Goal: Navigation & Orientation: Find specific page/section

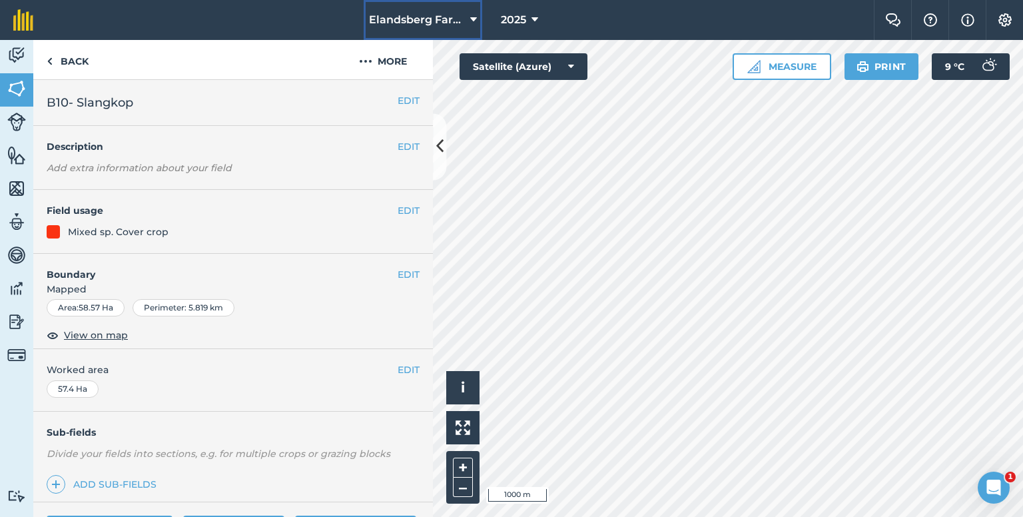
click at [470, 28] on button "Elandsberg Farms" at bounding box center [423, 20] width 119 height 40
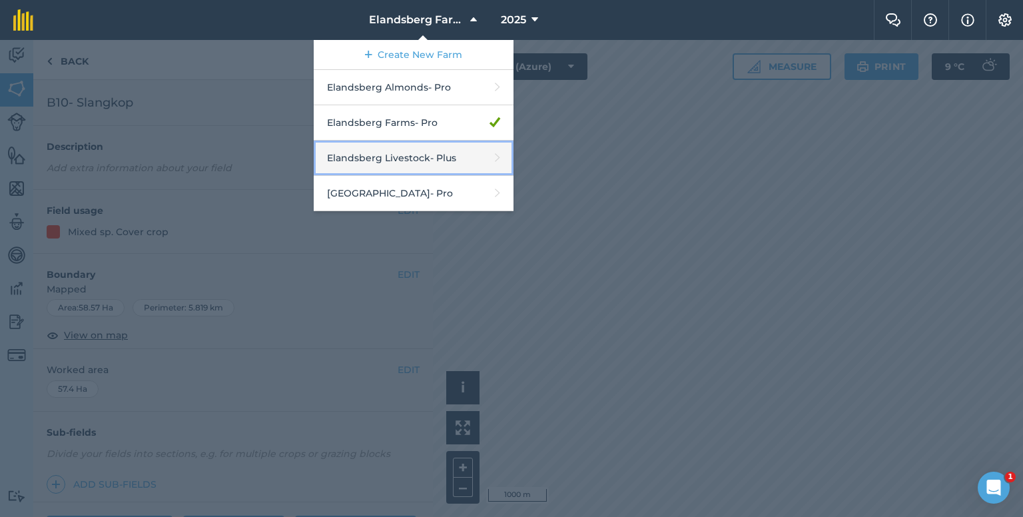
click at [408, 159] on link "Elandsberg Livestock - Plus" at bounding box center [414, 158] width 200 height 35
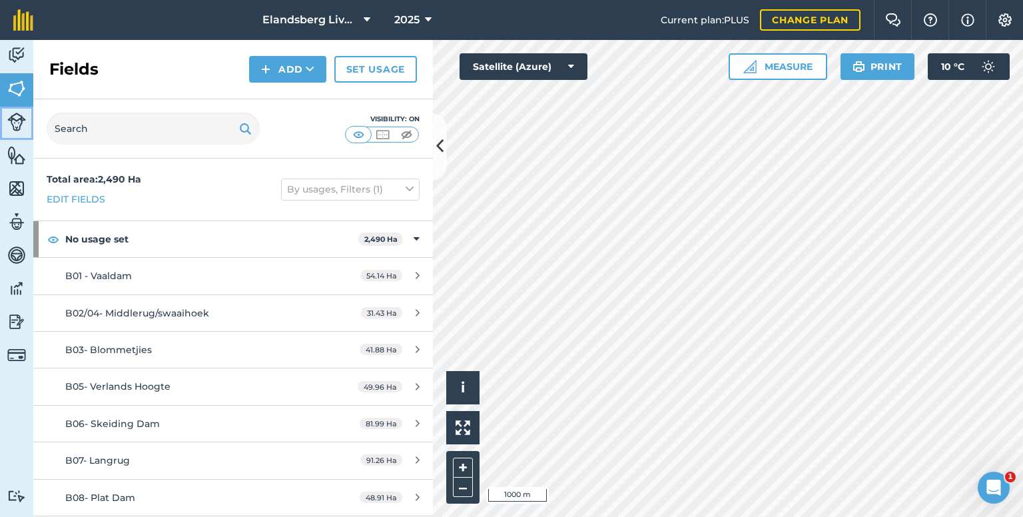
click at [21, 115] on img at bounding box center [16, 122] width 19 height 19
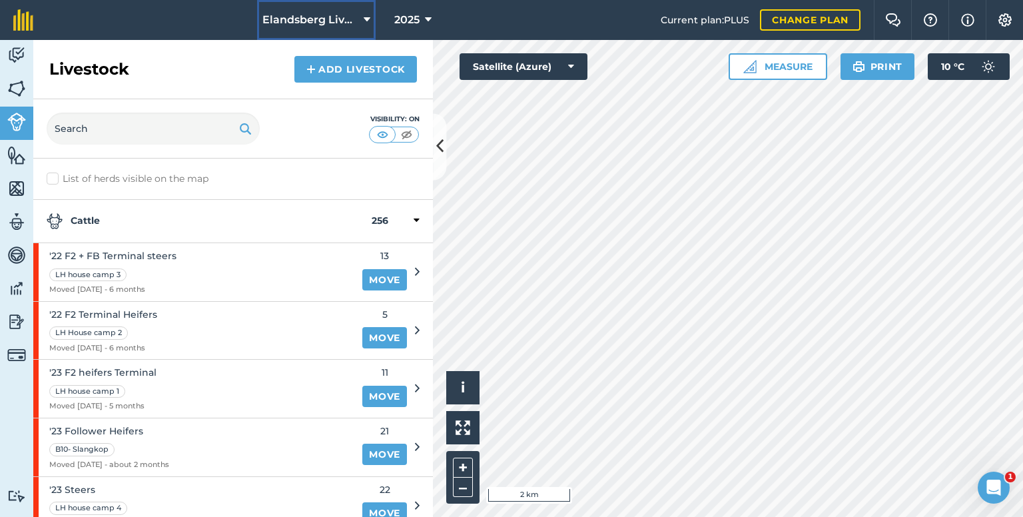
click at [357, 23] on span "Elandsberg Livestock" at bounding box center [310, 20] width 96 height 16
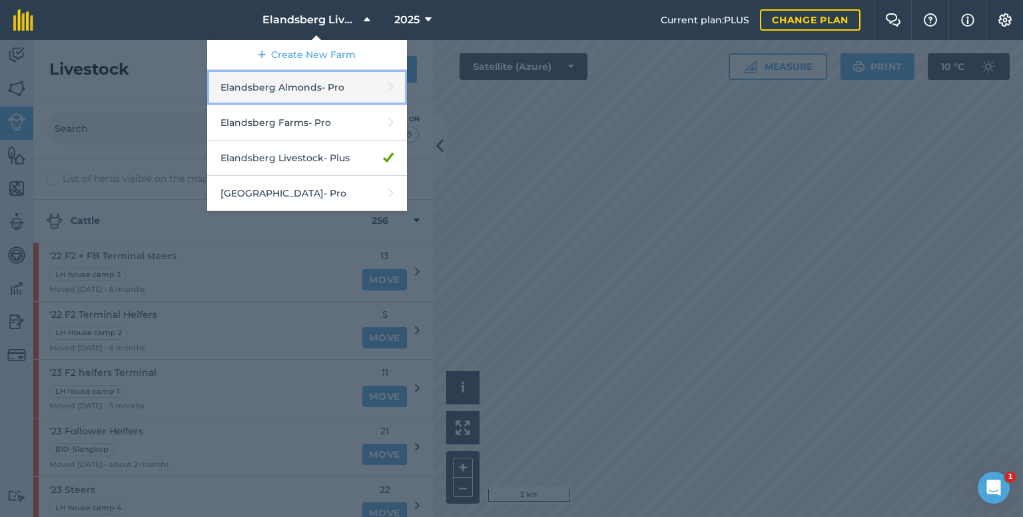
click at [328, 97] on link "Elandsberg Almonds - Pro" at bounding box center [307, 87] width 200 height 35
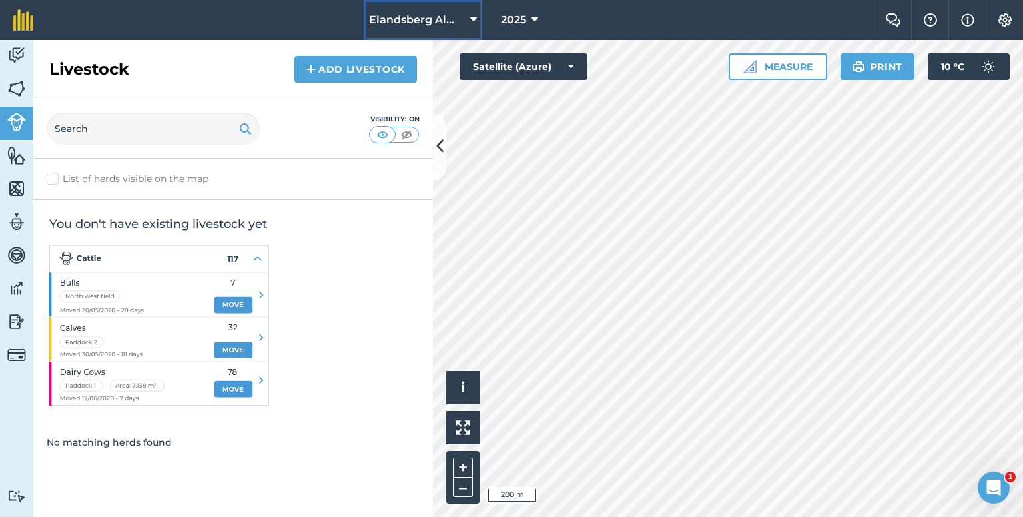
click at [434, 19] on span "Elandsberg Almonds" at bounding box center [417, 20] width 96 height 16
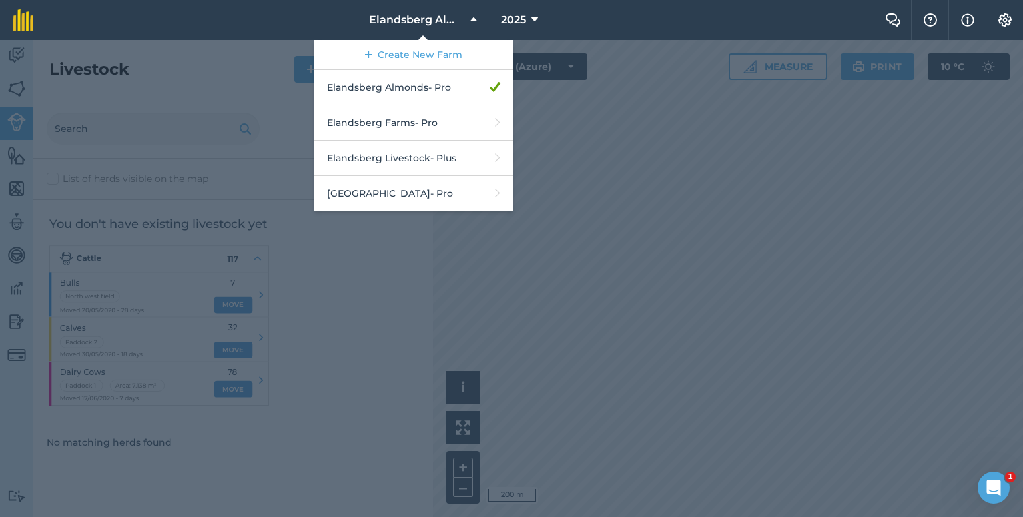
click at [597, 81] on div at bounding box center [511, 278] width 1023 height 477
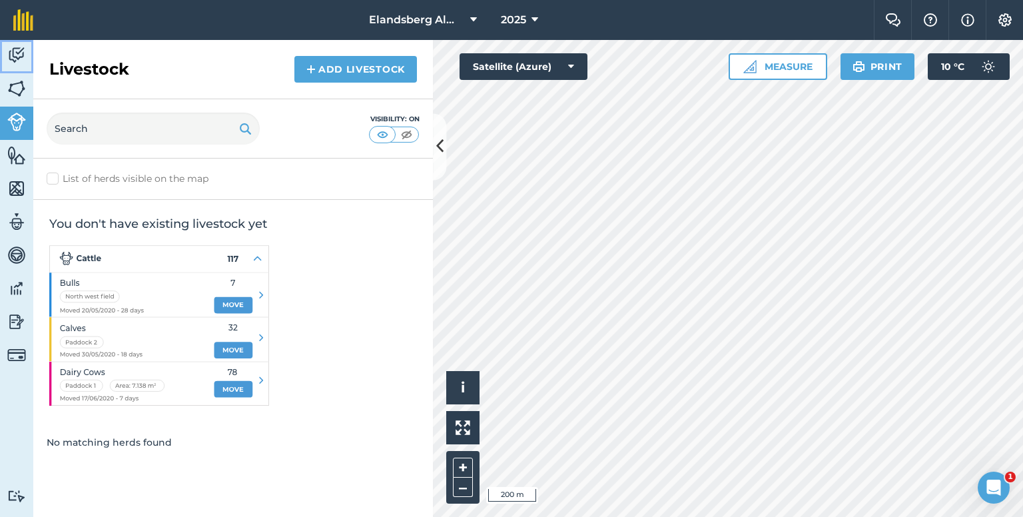
click at [27, 61] on link "Activity" at bounding box center [16, 56] width 33 height 33
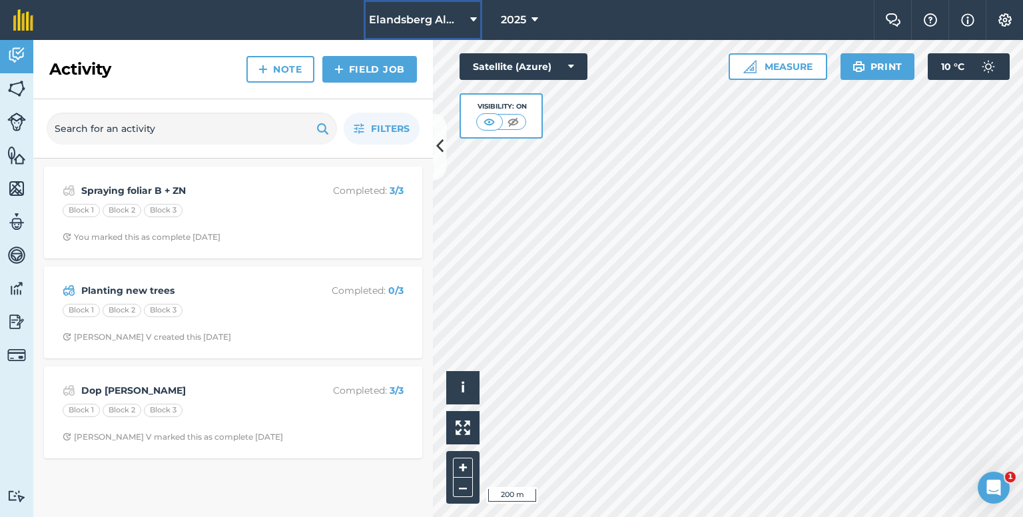
click at [429, 17] on span "Elandsberg Almonds" at bounding box center [417, 20] width 96 height 16
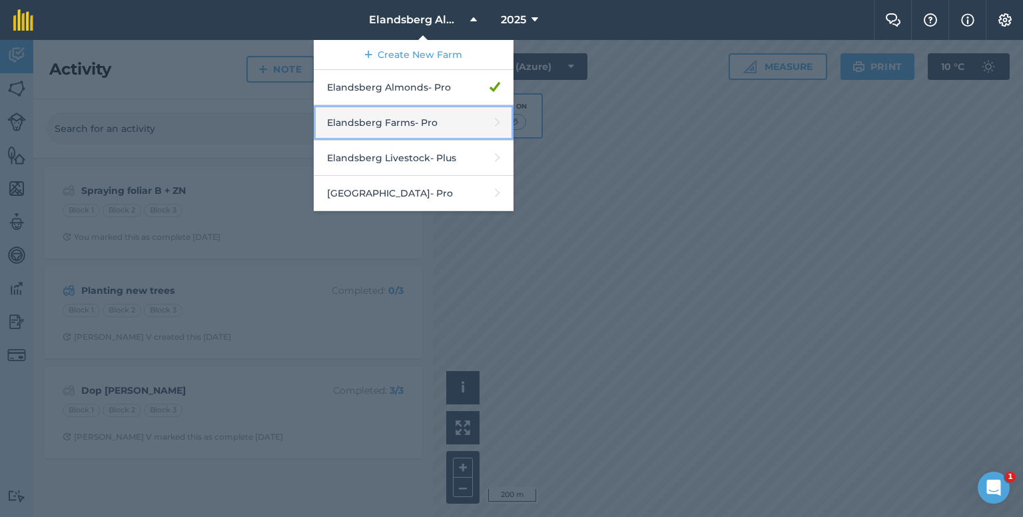
click at [421, 123] on link "Elandsberg Farms - Pro" at bounding box center [414, 122] width 200 height 35
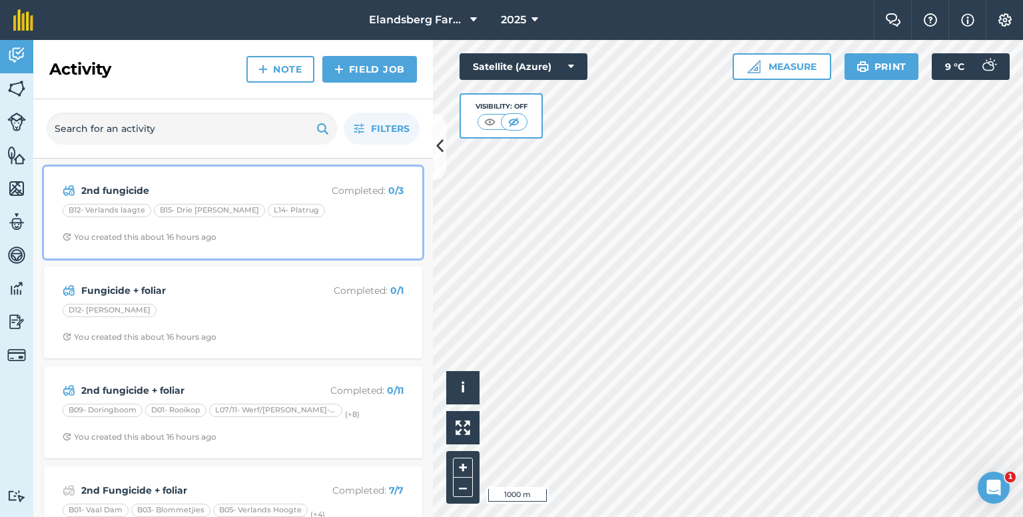
click at [258, 187] on strong "2nd fungicide" at bounding box center [186, 190] width 211 height 15
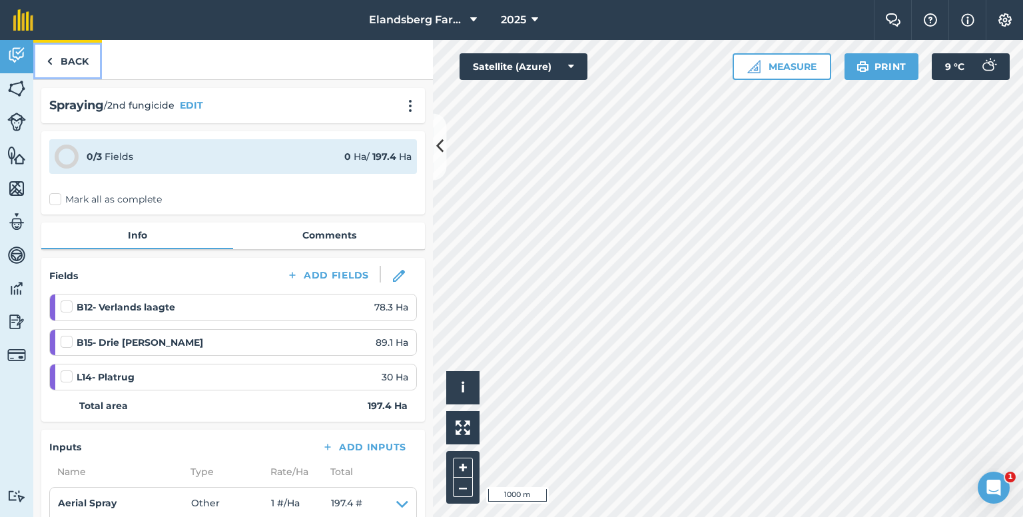
click at [79, 67] on link "Back" at bounding box center [67, 59] width 69 height 39
